Goal: Check status: Check status

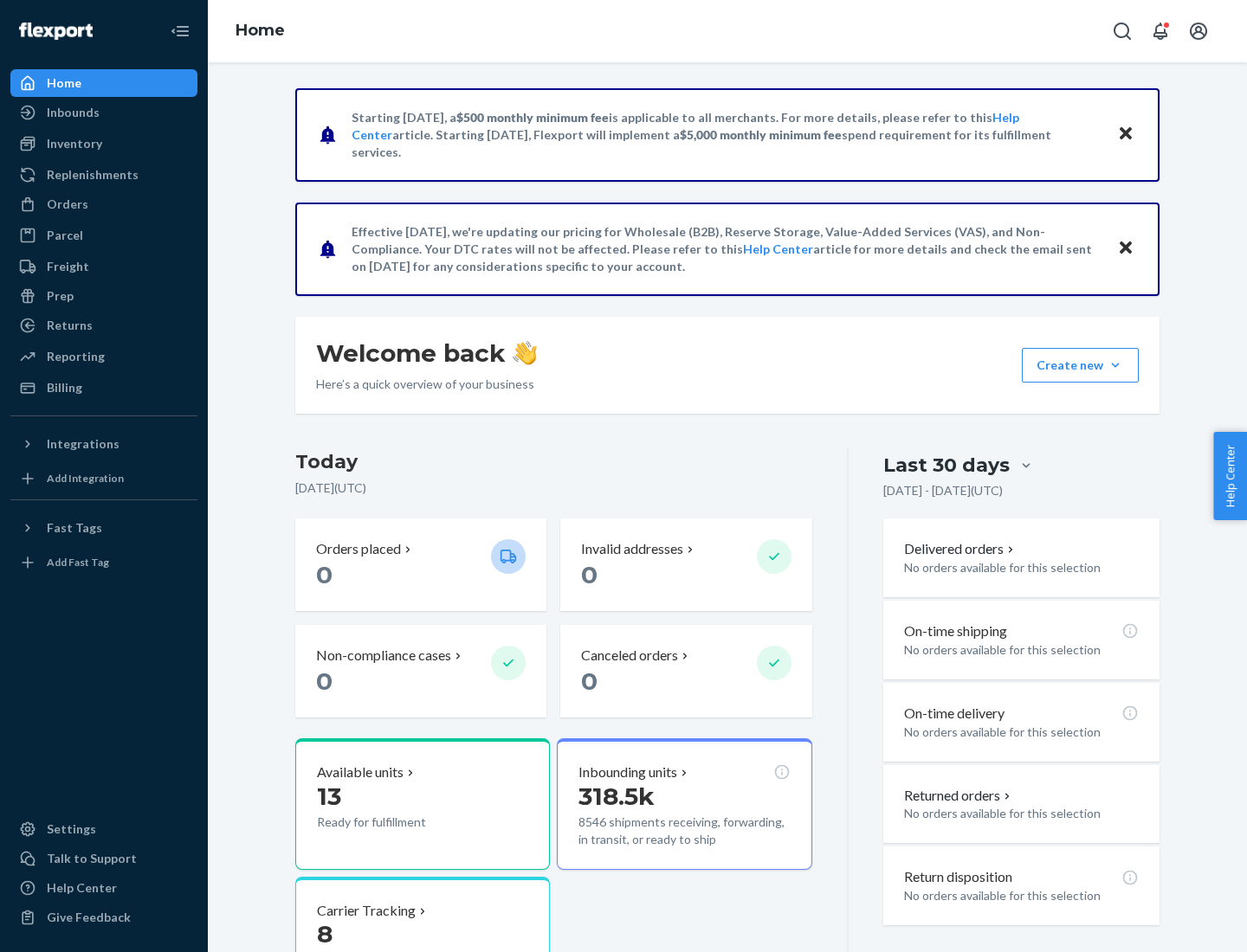
click at [1115, 365] on button "Create new Create new inbound Create new order Create new product" at bounding box center [1080, 364] width 117 height 34
click at [72, 112] on div "Inbounds" at bounding box center [72, 112] width 53 height 18
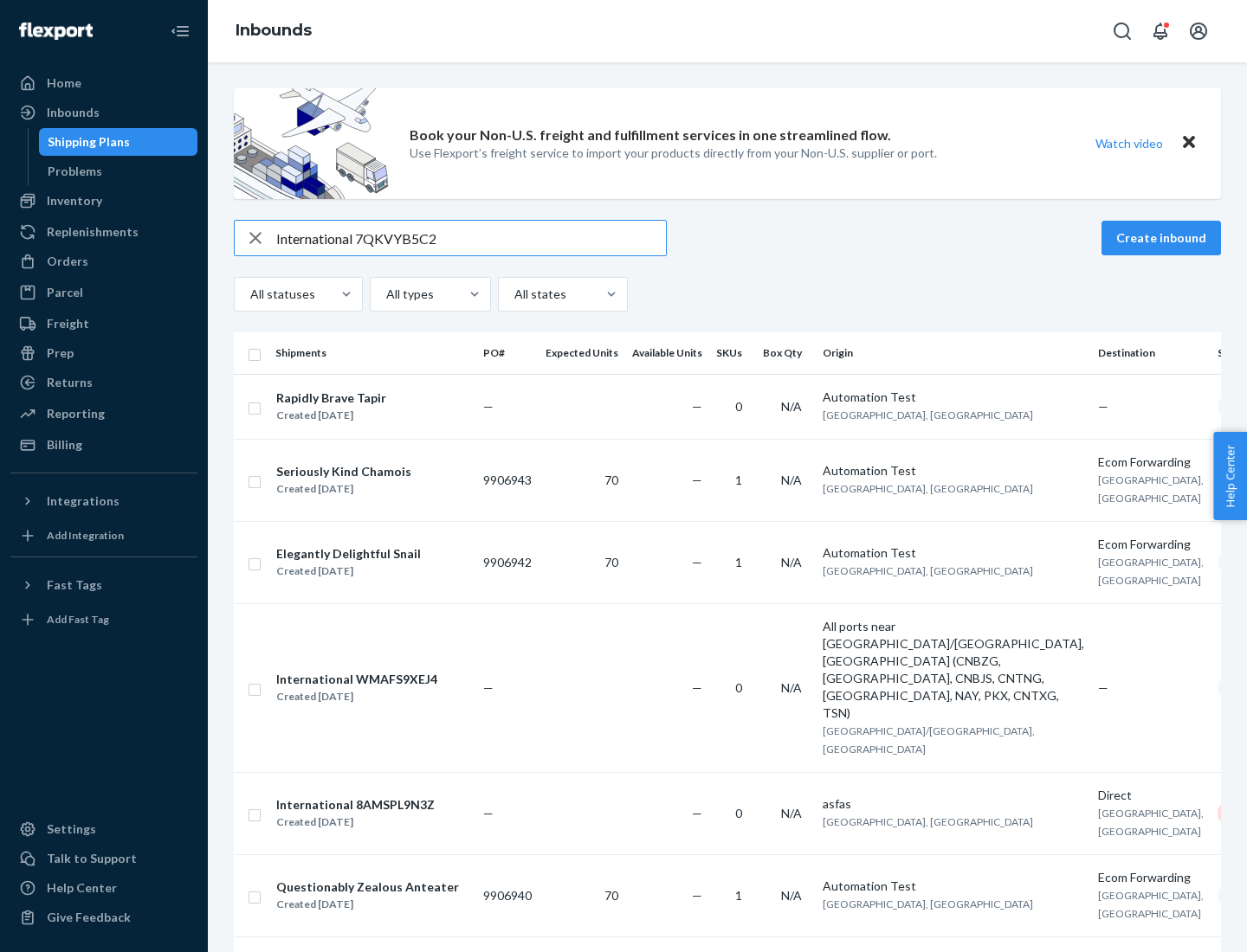
type input "International 7QKVYB5C29"
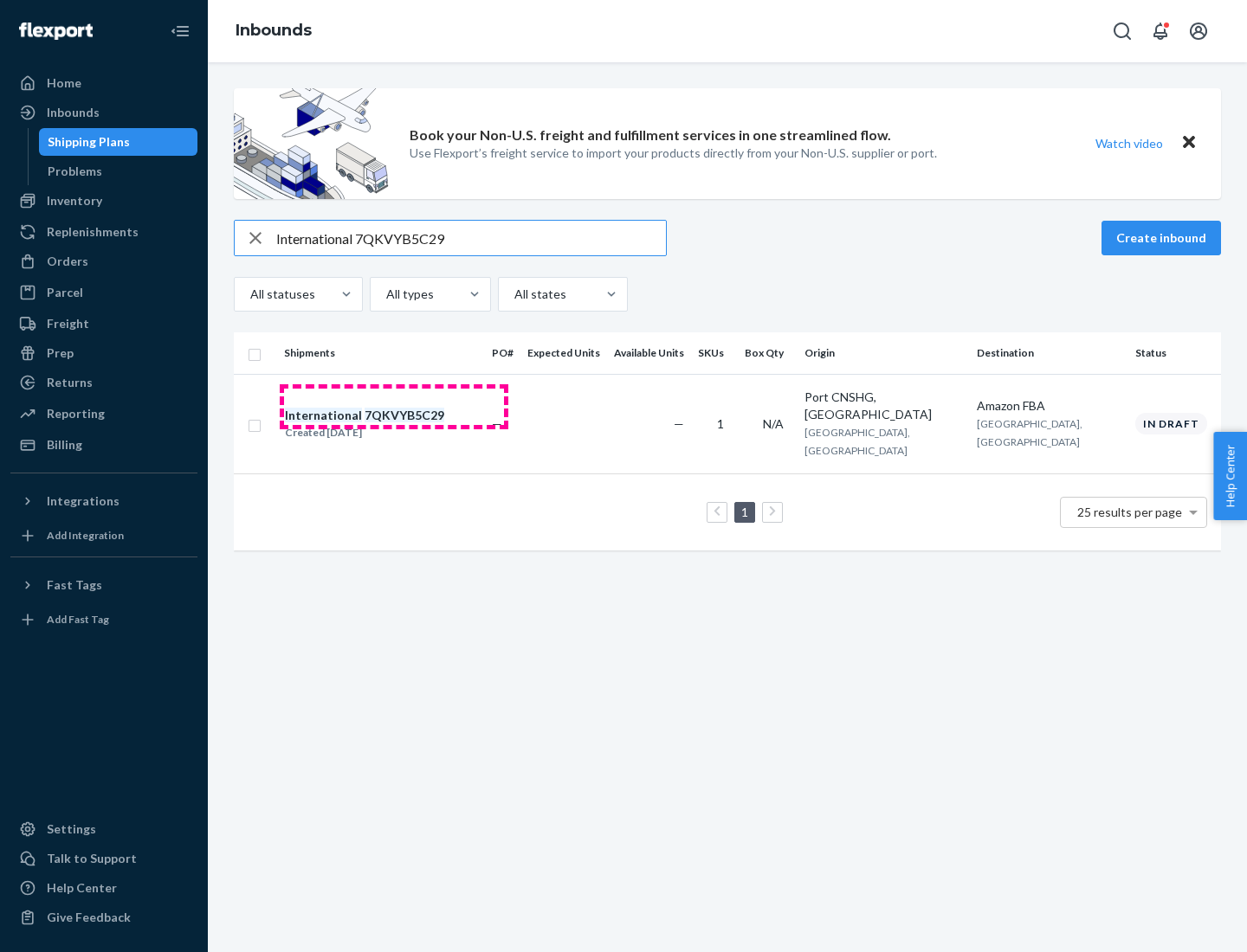
click at [394, 425] on div "Created [DATE]" at bounding box center [364, 433] width 159 height 18
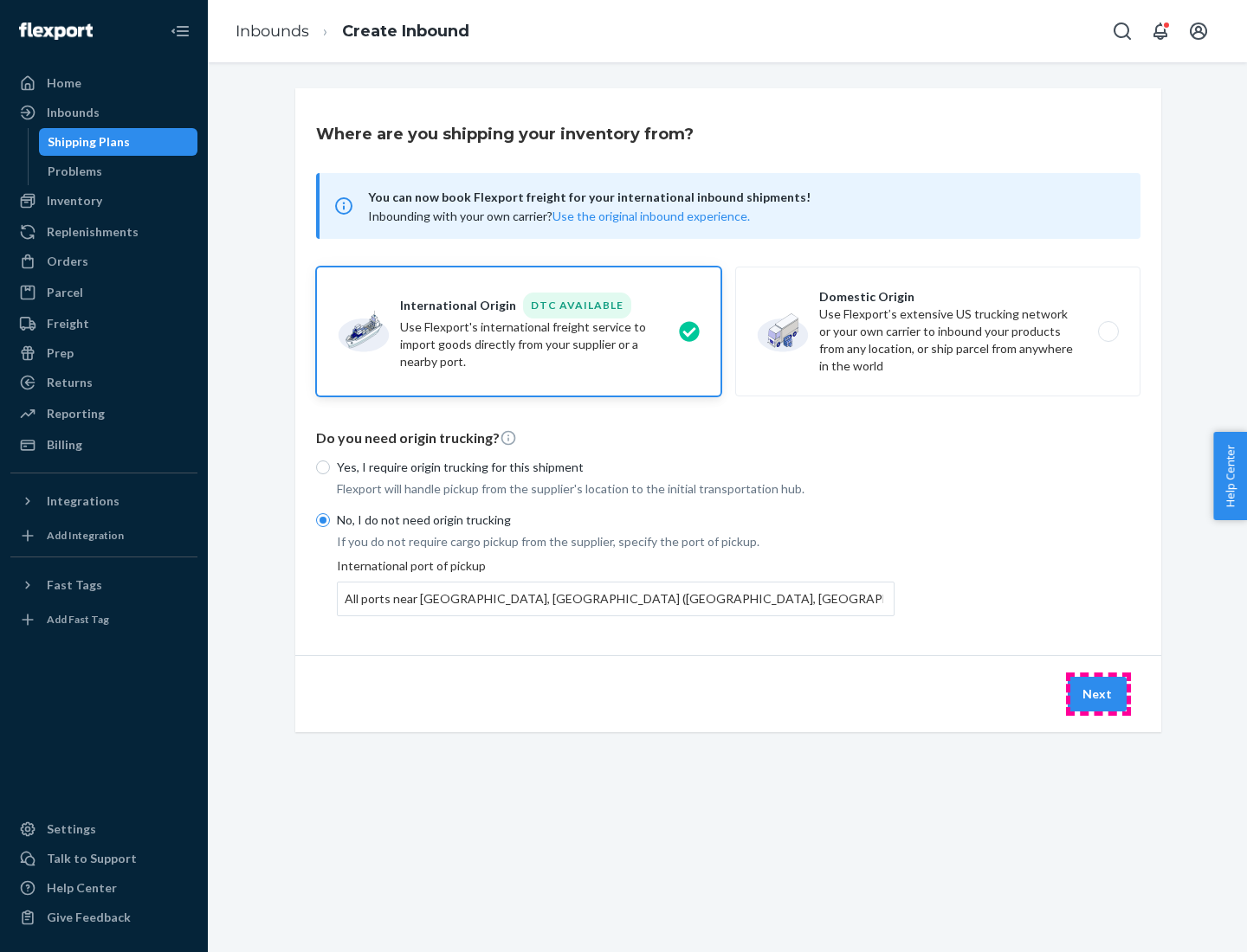
click at [1098, 693] on button "Next" at bounding box center [1096, 693] width 58 height 34
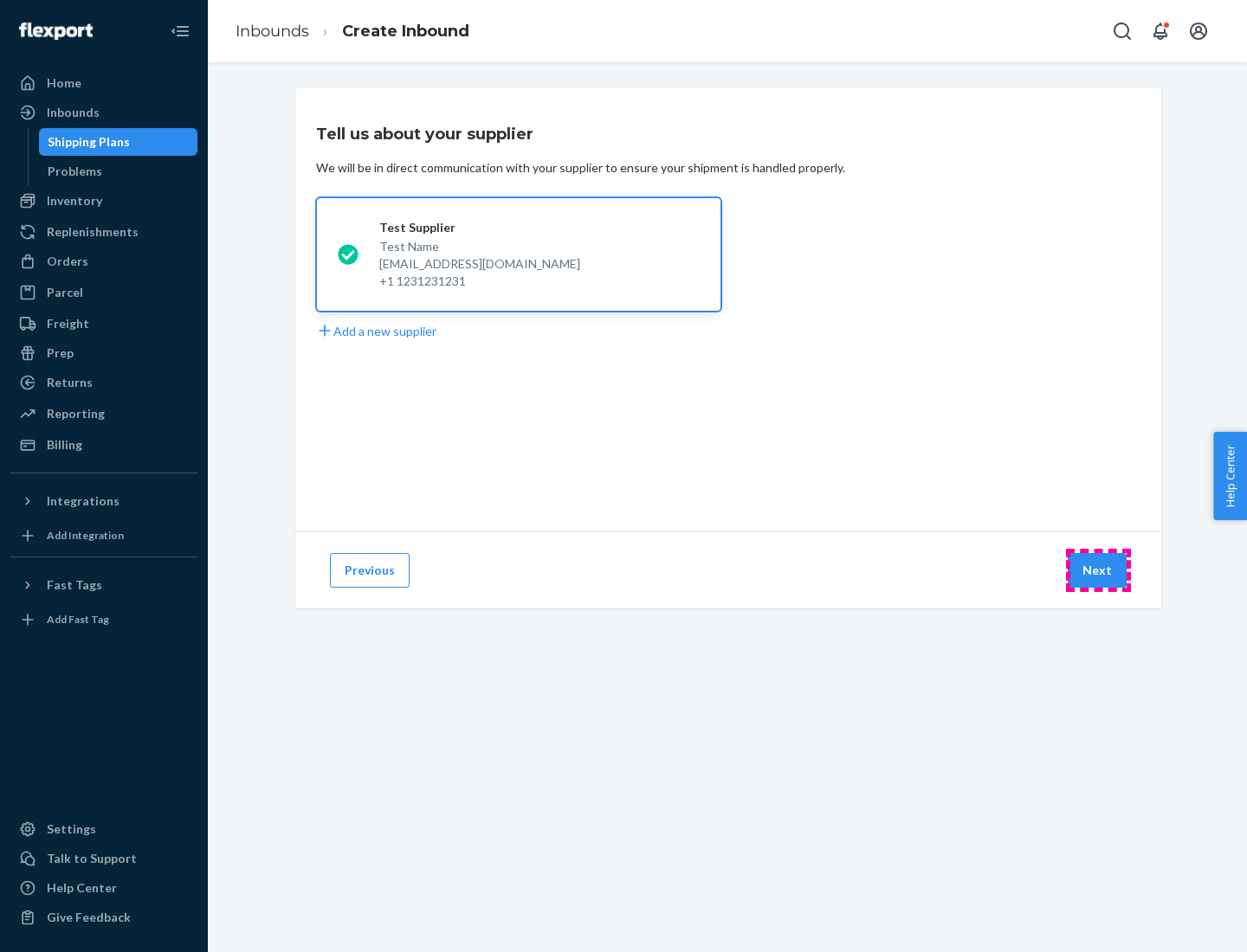
click at [1098, 570] on button "Next" at bounding box center [1096, 570] width 58 height 34
